Goal: Task Accomplishment & Management: Complete application form

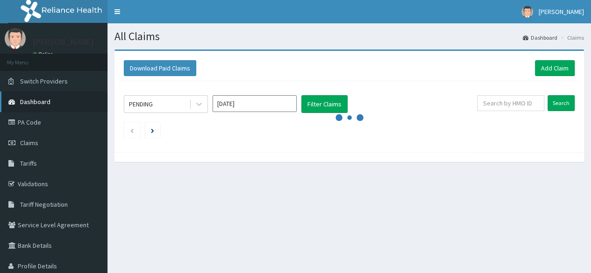
click at [39, 104] on span "Dashboard" at bounding box center [35, 102] width 30 height 8
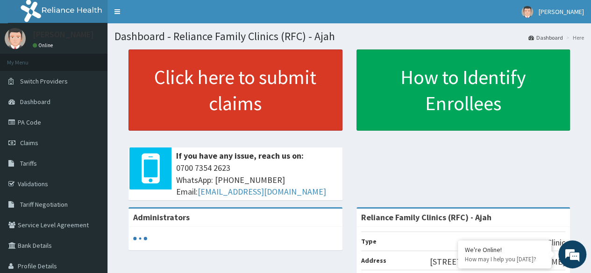
click at [237, 100] on link "Click here to submit claims" at bounding box center [236, 90] width 214 height 81
click at [247, 95] on link "Click here to submit claims" at bounding box center [236, 90] width 214 height 81
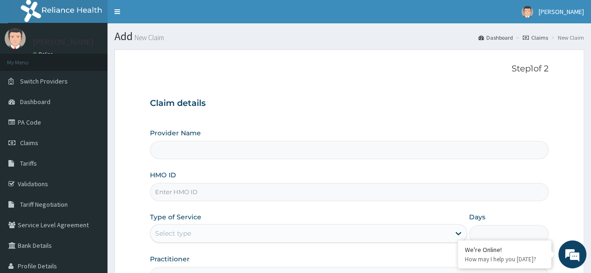
click at [196, 193] on input "HMO ID" at bounding box center [349, 192] width 399 height 18
paste input "TMT/10208/B"
type input "TMT/10208/B"
type input "Reliance Family Clinics (RFC) - Ajah"
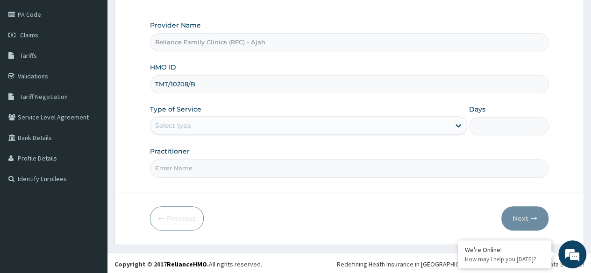
scroll to position [107, 0]
type input "TMT/10208/B"
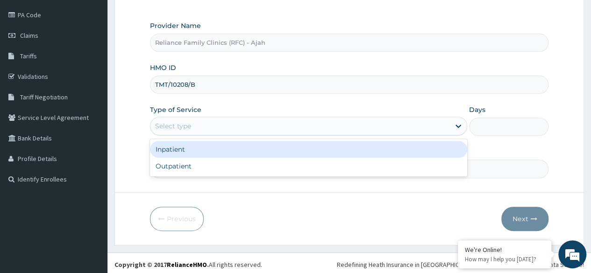
click at [227, 170] on div "Outpatient" at bounding box center [308, 166] width 317 height 17
type input "1"
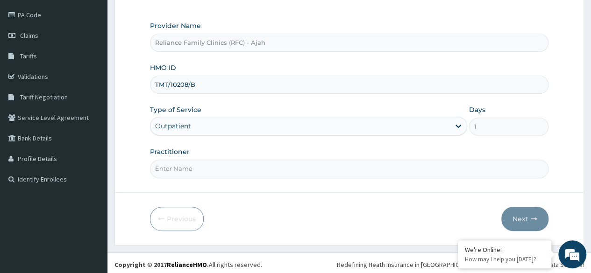
click at [224, 170] on input "Practitioner" at bounding box center [349, 169] width 399 height 18
click at [210, 170] on input "Practitioner" at bounding box center [349, 169] width 399 height 18
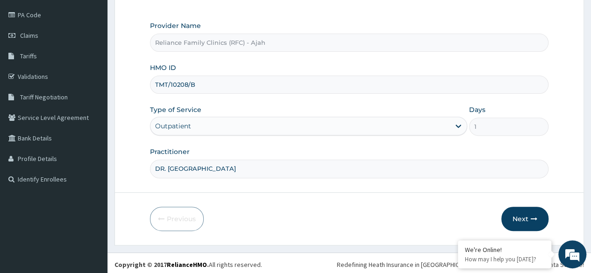
type input "DR. LOCUM"
click at [525, 222] on button "Next" at bounding box center [524, 219] width 47 height 24
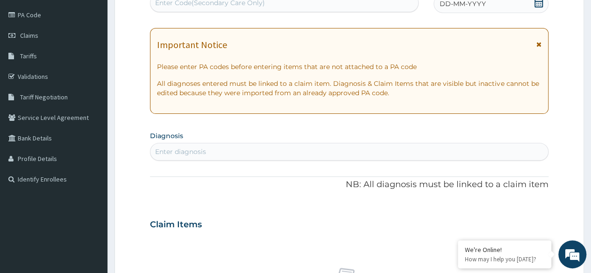
click at [513, 11] on div "DD-MM-YYYY" at bounding box center [491, 3] width 115 height 19
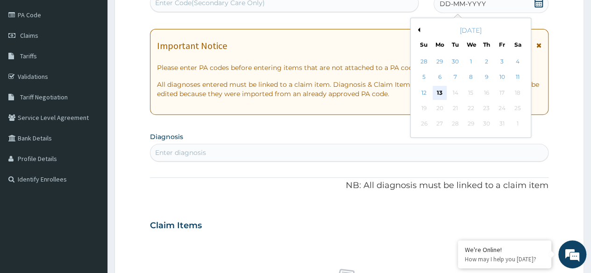
click at [440, 95] on div "13" at bounding box center [440, 93] width 14 height 14
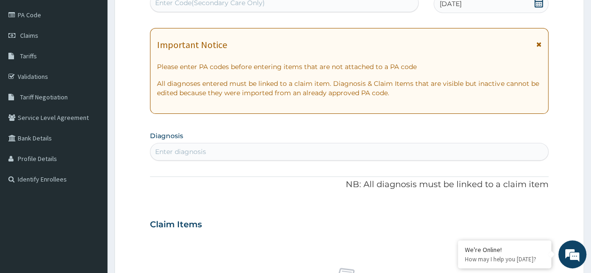
scroll to position [0, 0]
